Goal: Task Accomplishment & Management: Manage account settings

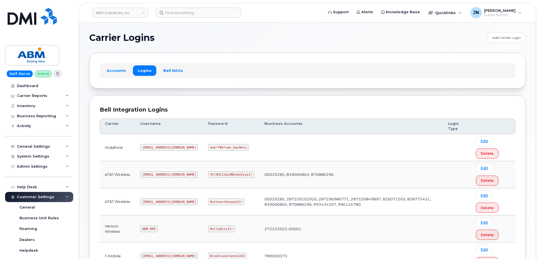
scroll to position [75, 0]
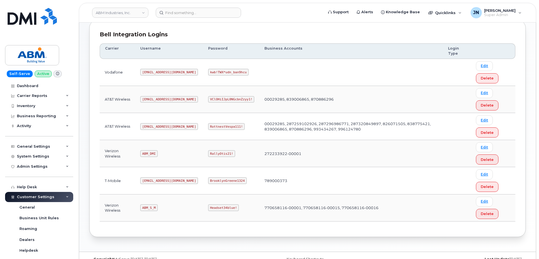
click at [151, 153] on code "ABM_DMI" at bounding box center [148, 153] width 17 height 7
copy code "ABM_DMI"
click at [150, 207] on code "ABM_S_M" at bounding box center [148, 207] width 17 height 7
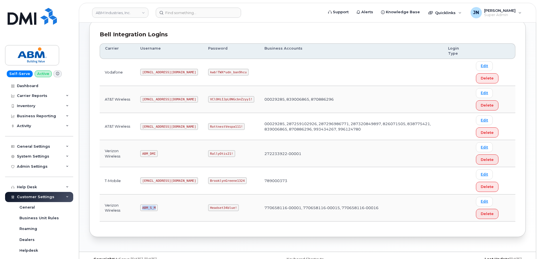
copy code "ABM_S_M"
click at [208, 206] on code "Headset34blue!" at bounding box center [223, 207] width 31 height 7
click at [208, 207] on code "Headset34blue!" at bounding box center [223, 207] width 31 height 7
copy code "Headset34blue!"
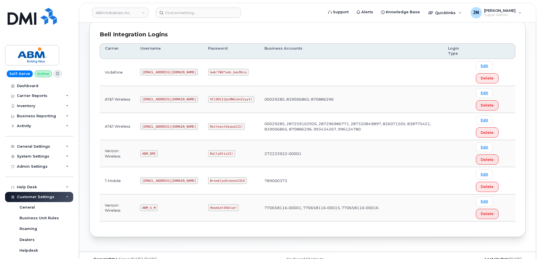
click at [149, 206] on code "ABM_S_M" at bounding box center [148, 207] width 17 height 7
click at [150, 206] on code "ABM_S_M" at bounding box center [148, 207] width 17 height 7
copy code "ABM_S_M"
click at [208, 208] on code "Headset34blue!" at bounding box center [223, 207] width 31 height 7
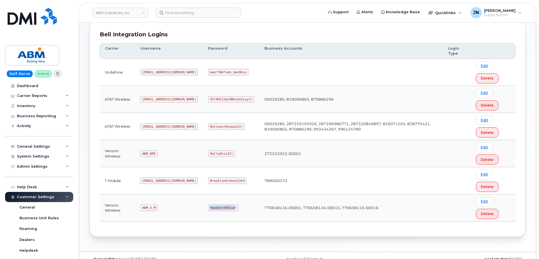
click at [208, 208] on code "Headset34blue!" at bounding box center [223, 207] width 31 height 7
click at [208, 207] on code "Headset34blue!" at bounding box center [223, 207] width 31 height 7
copy code "Headset34blue!"
